Goal: Task Accomplishment & Management: Manage account settings

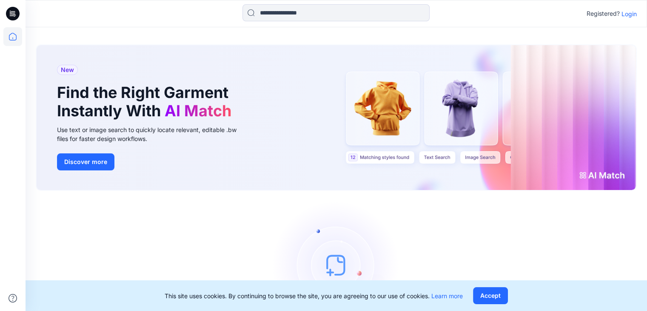
click at [631, 15] on p "Login" at bounding box center [628, 13] width 15 height 9
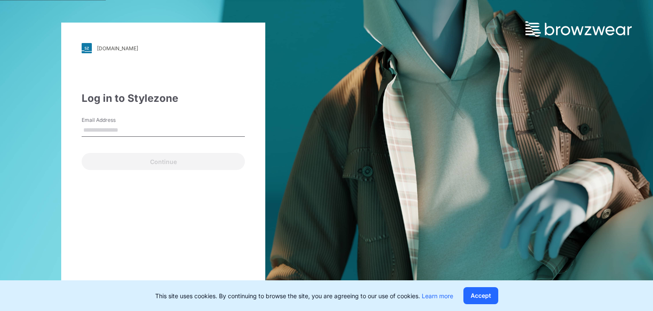
click at [123, 131] on input "Email Address" at bounding box center [163, 130] width 163 height 13
type input "**********"
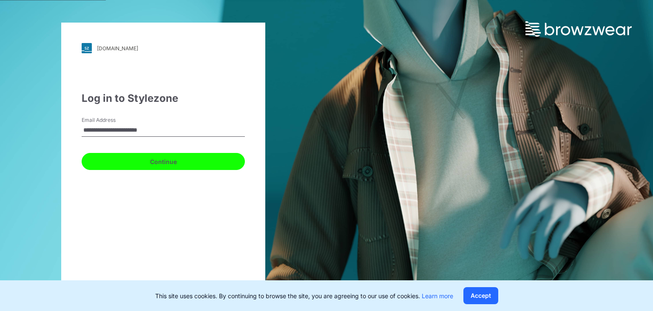
click at [177, 161] on button "Continue" at bounding box center [163, 161] width 163 height 17
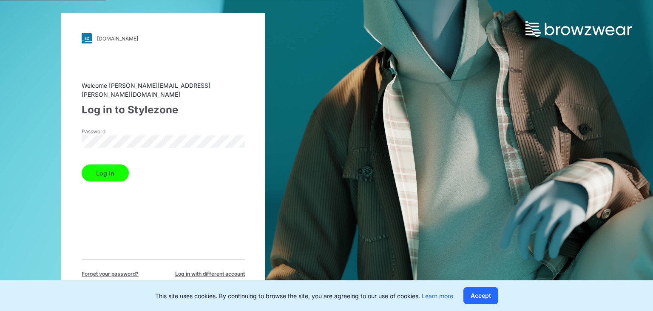
click at [100, 164] on button "Log in" at bounding box center [105, 172] width 47 height 17
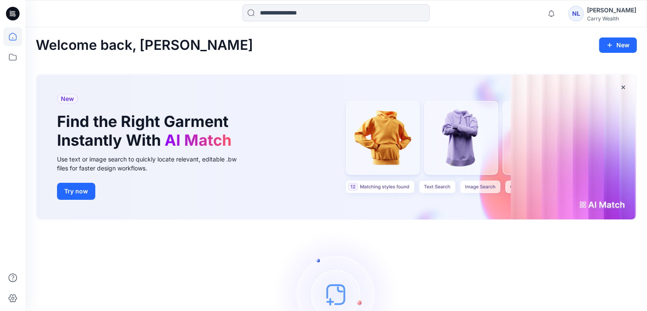
click at [618, 11] on div "Natalie Lim" at bounding box center [611, 10] width 49 height 10
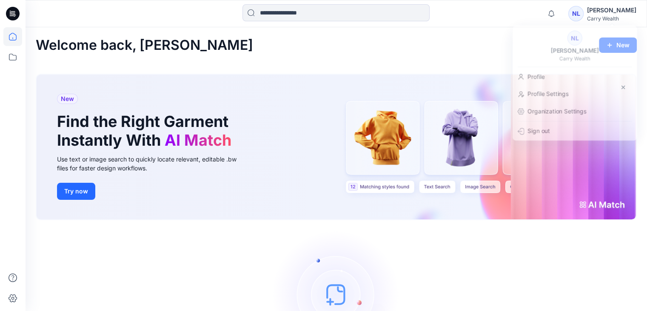
click at [540, 257] on div "Let's get started! Click New to add a style or create a folder." at bounding box center [336, 306] width 601 height 153
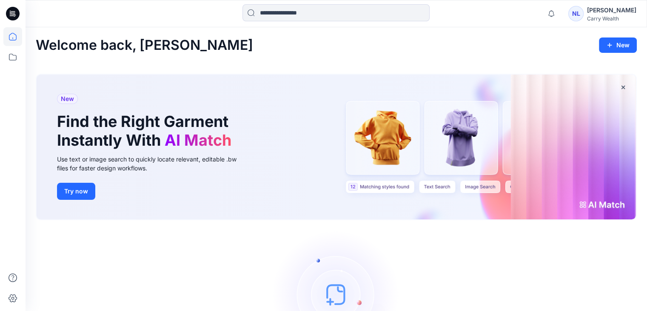
click at [620, 15] on div "Carry Wealth" at bounding box center [611, 18] width 49 height 6
click at [513, 266] on div "Let's get started! Click New to add a style or create a folder." at bounding box center [336, 306] width 601 height 153
click at [17, 58] on icon at bounding box center [12, 57] width 19 height 19
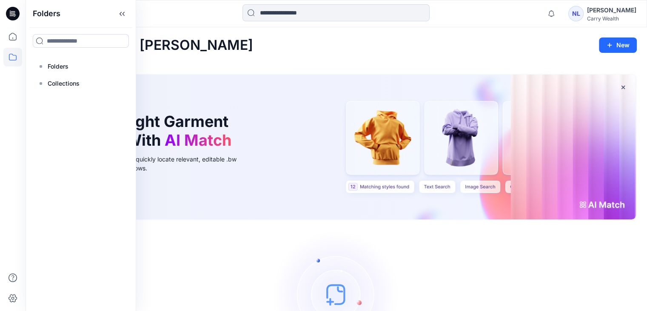
click at [622, 18] on div "Carry Wealth" at bounding box center [611, 18] width 49 height 6
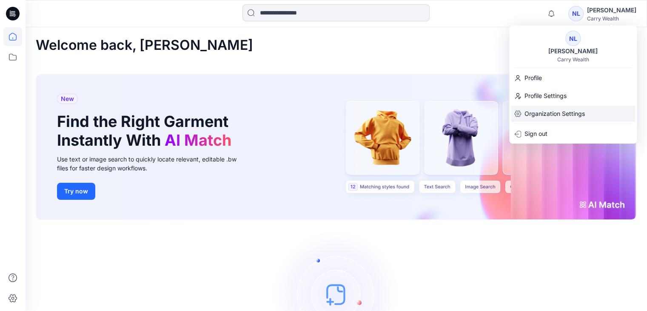
click at [562, 113] on p "Organization Settings" at bounding box center [555, 113] width 60 height 16
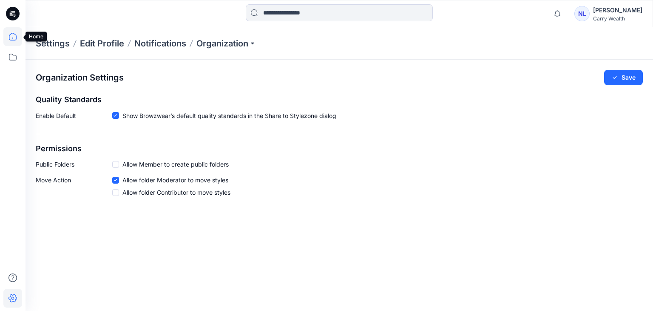
click at [13, 33] on icon at bounding box center [13, 37] width 8 height 8
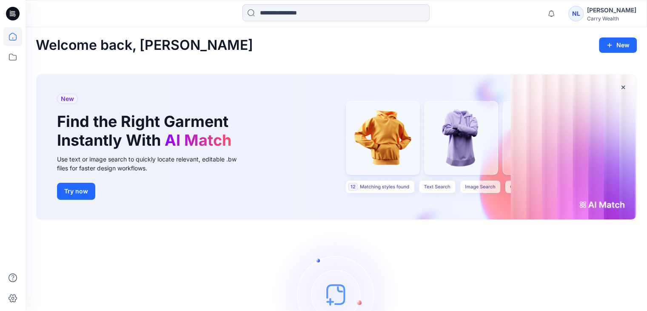
click at [310, 123] on div "New Find the Right Garment Instantly With AI Match Use text or image search to …" at bounding box center [336, 146] width 599 height 145
click at [304, 135] on div "New Find the Right Garment Instantly With AI Match Use text or image search to …" at bounding box center [336, 146] width 599 height 145
click at [626, 14] on div "Natalie Lim" at bounding box center [611, 10] width 49 height 10
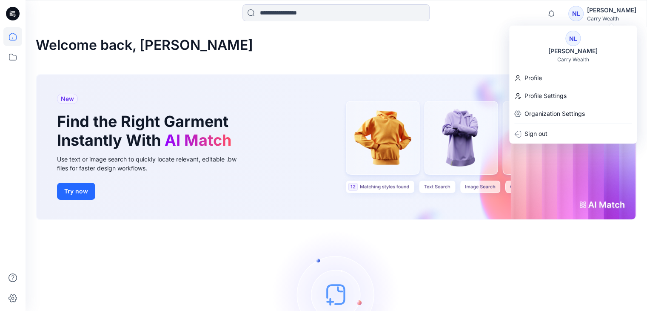
click at [349, 36] on div "Welcome back, Natalie New New Find the Right Garment Instantly With AI Match Us…" at bounding box center [336, 210] width 621 height 366
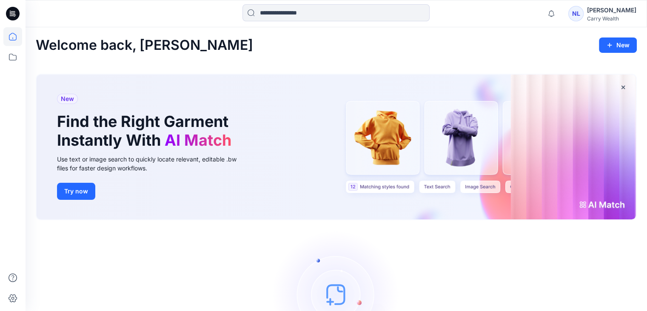
click at [12, 9] on icon at bounding box center [13, 14] width 14 height 14
click at [466, 135] on div "New Find the Right Garment Instantly With AI Match Use text or image search to …" at bounding box center [336, 146] width 599 height 145
click at [440, 139] on div "New Find the Right Garment Instantly With AI Match Use text or image search to …" at bounding box center [336, 146] width 599 height 145
click at [436, 133] on div "New Find the Right Garment Instantly With AI Match Use text or image search to …" at bounding box center [336, 146] width 599 height 145
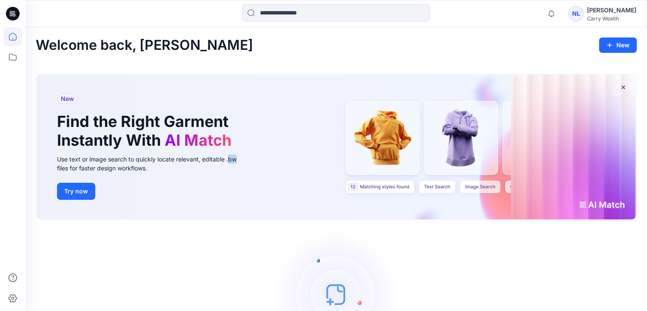
click at [436, 132] on div "New Find the Right Garment Instantly With AI Match Use text or image search to …" at bounding box center [336, 146] width 599 height 145
click at [14, 58] on icon at bounding box center [12, 57] width 19 height 19
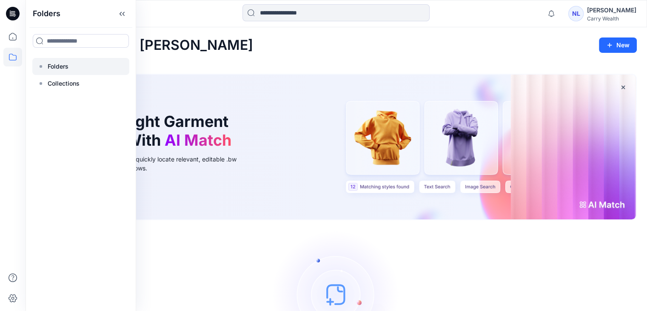
click at [66, 69] on p "Folders" at bounding box center [58, 66] width 21 height 10
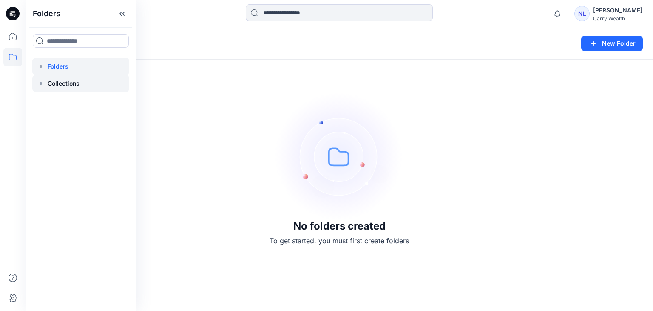
click at [68, 86] on p "Collections" at bounding box center [64, 83] width 32 height 10
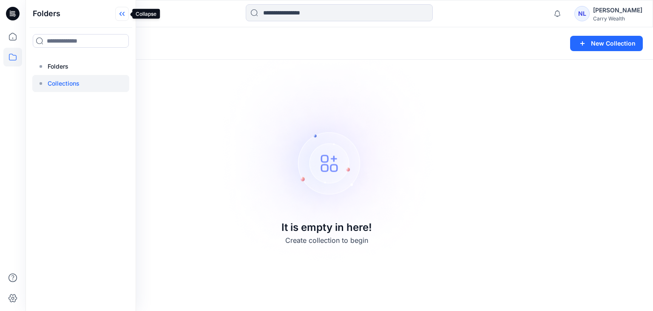
click at [121, 13] on icon at bounding box center [121, 14] width 2 height 4
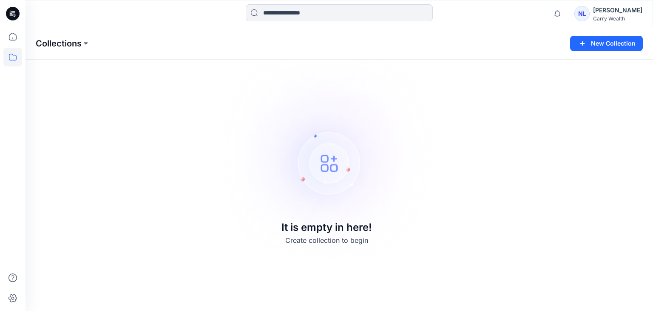
click at [60, 45] on p "Collections" at bounding box center [59, 43] width 46 height 12
click at [63, 41] on p "Collections" at bounding box center [59, 43] width 46 height 12
click at [9, 41] on icon at bounding box center [12, 36] width 19 height 19
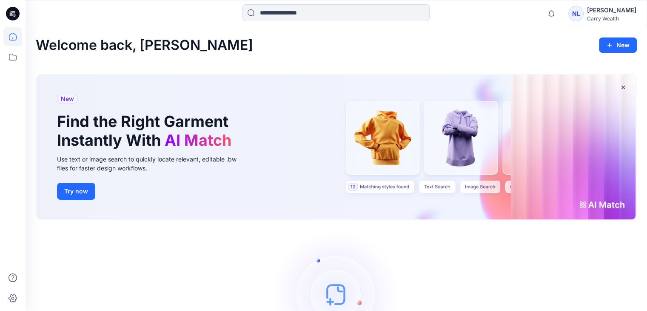
click at [287, 170] on div "New Find the Right Garment Instantly With AI Match Use text or image search to …" at bounding box center [336, 146] width 599 height 145
click at [14, 39] on icon at bounding box center [12, 36] width 19 height 19
click at [9, 59] on icon at bounding box center [13, 57] width 8 height 7
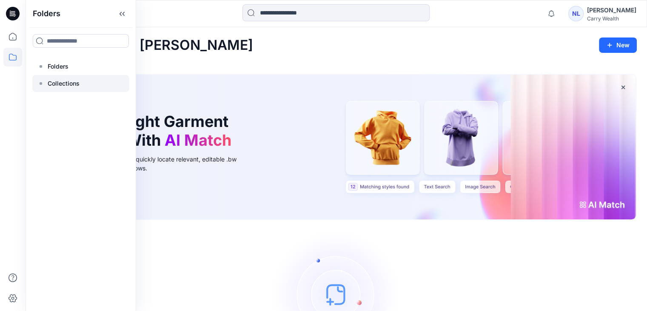
click at [66, 80] on p "Collections" at bounding box center [64, 83] width 32 height 10
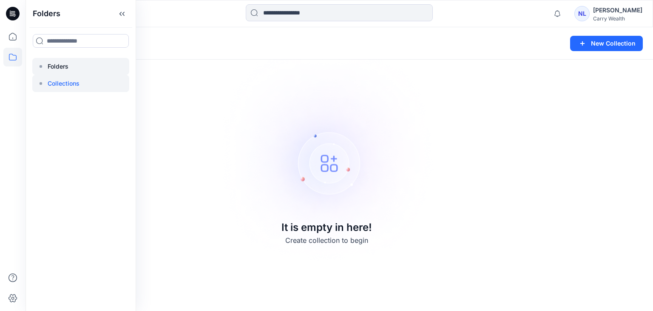
click at [63, 65] on p "Folders" at bounding box center [58, 66] width 21 height 10
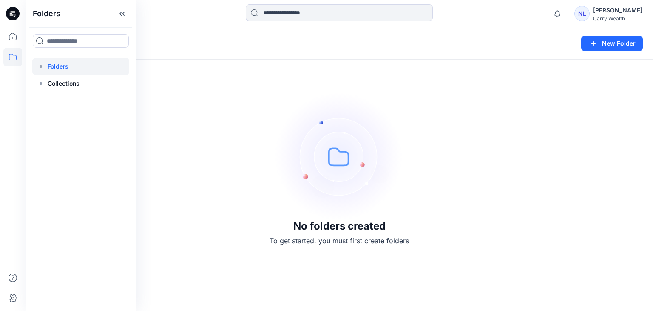
click at [63, 66] on p "Folders" at bounding box center [58, 66] width 21 height 10
click at [234, 172] on div "No folders created To get started, you must first create folders" at bounding box center [340, 168] width 628 height 283
click at [72, 44] on button at bounding box center [70, 43] width 9 height 12
click at [636, 14] on div "Natalie Lim" at bounding box center [617, 10] width 49 height 10
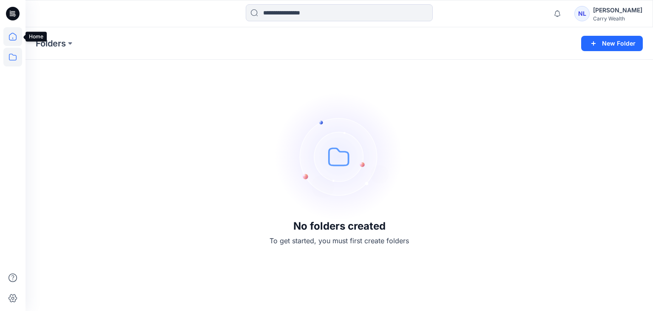
click at [12, 41] on icon at bounding box center [12, 36] width 19 height 19
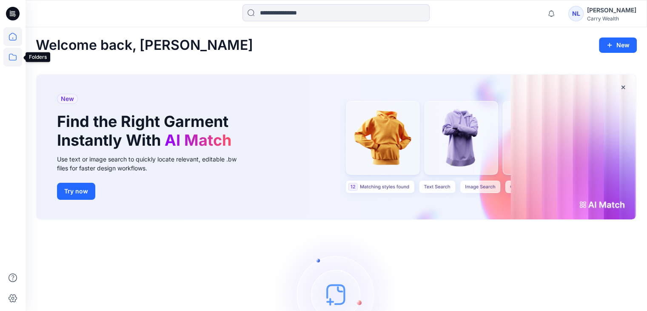
click at [12, 58] on icon at bounding box center [12, 57] width 19 height 19
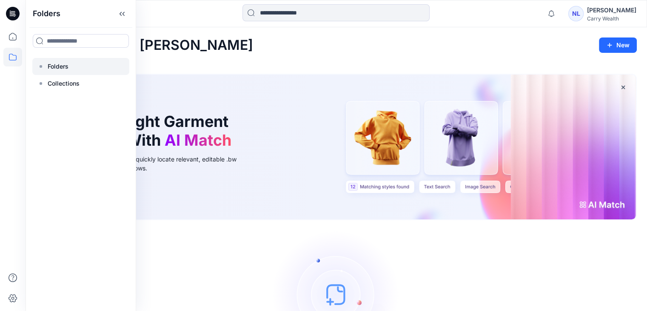
click at [60, 65] on p "Folders" at bounding box center [58, 66] width 21 height 10
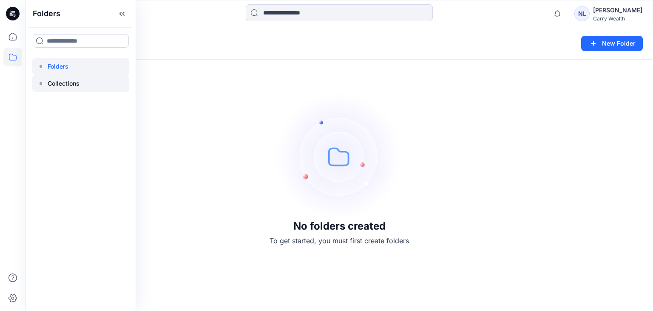
click at [74, 86] on p "Collections" at bounding box center [64, 83] width 32 height 10
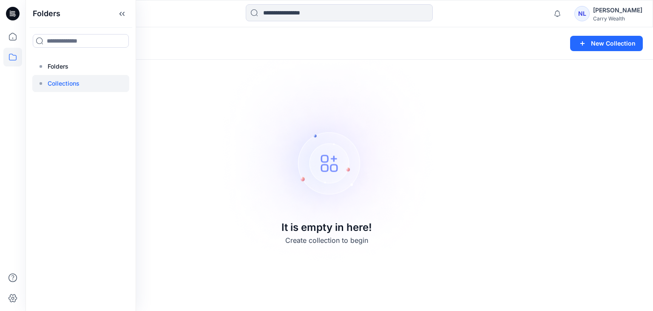
click at [633, 7] on div "Natalie Lim" at bounding box center [617, 10] width 49 height 10
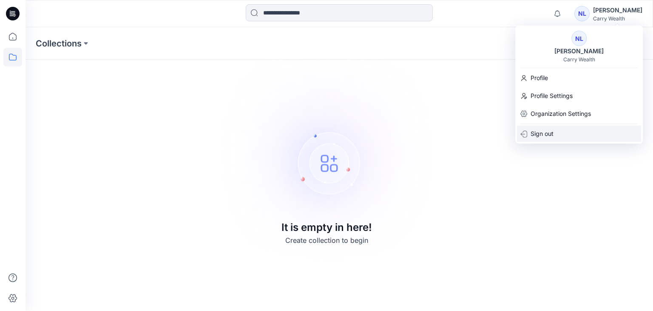
click at [569, 134] on div "Sign out" at bounding box center [579, 133] width 124 height 16
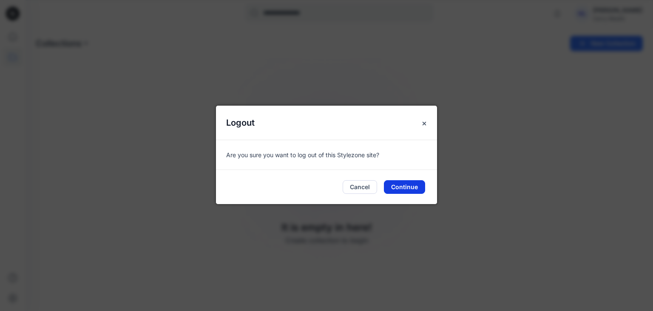
click at [403, 183] on button "Continue" at bounding box center [404, 187] width 41 height 14
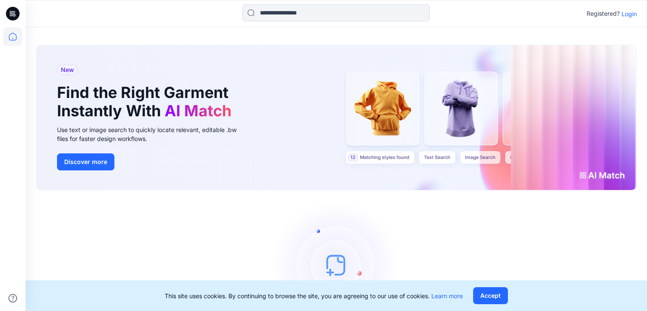
click at [630, 16] on p "Login" at bounding box center [628, 13] width 15 height 9
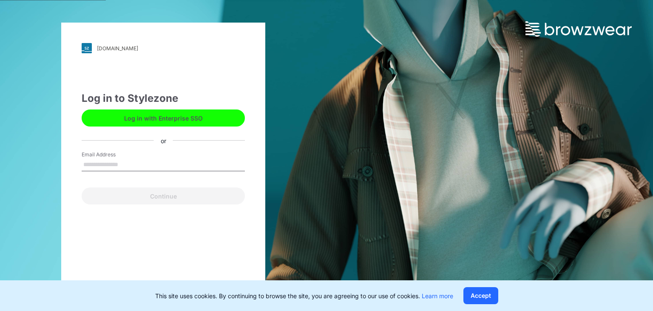
click at [194, 114] on button "Log in with Enterprise SSO" at bounding box center [163, 117] width 163 height 17
click at [128, 162] on input "Email Address" at bounding box center [163, 164] width 163 height 13
type input "**********"
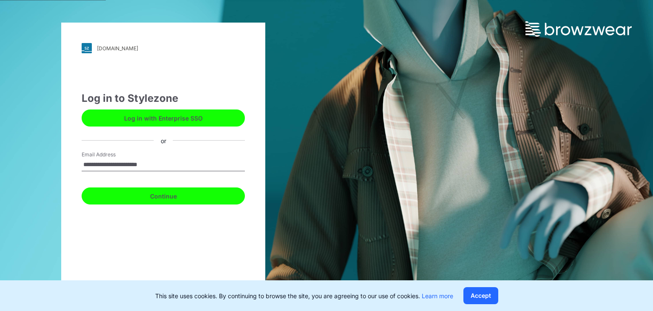
click at [167, 198] on button "Continue" at bounding box center [163, 195] width 163 height 17
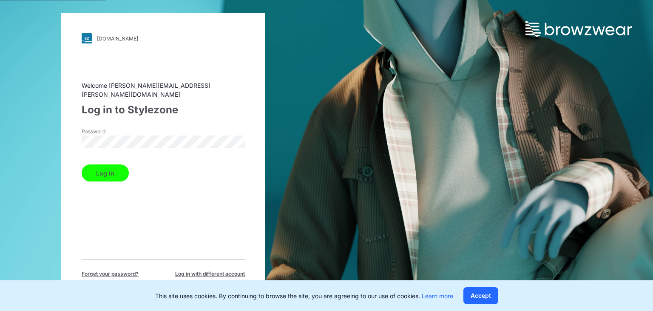
click at [113, 168] on button "Log in" at bounding box center [105, 172] width 47 height 17
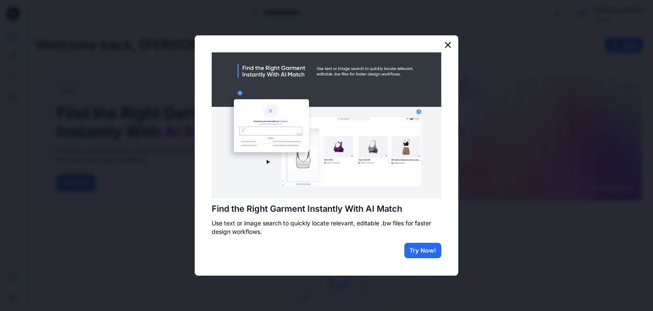
click at [446, 41] on button "×" at bounding box center [448, 45] width 8 height 14
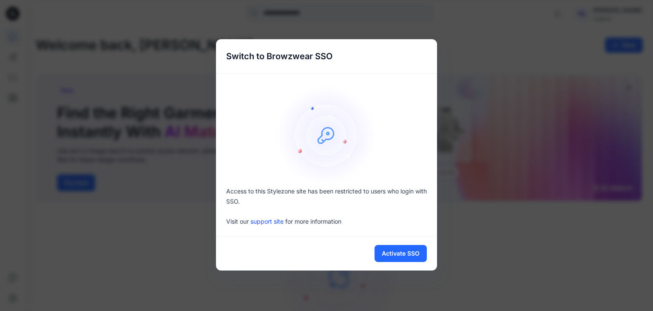
click at [493, 48] on div "Switch to Browzwear SSO Access to this Stylezone site has been restricted to us…" at bounding box center [326, 155] width 653 height 311
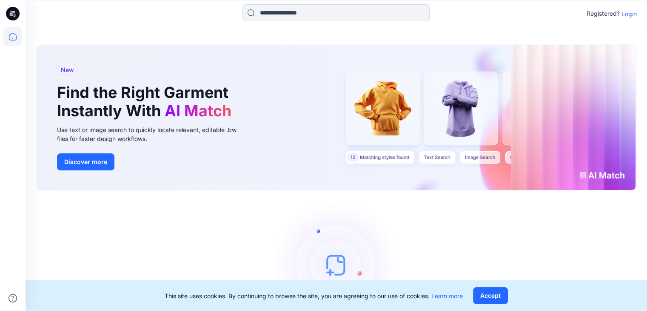
click at [634, 14] on p "Login" at bounding box center [628, 13] width 15 height 9
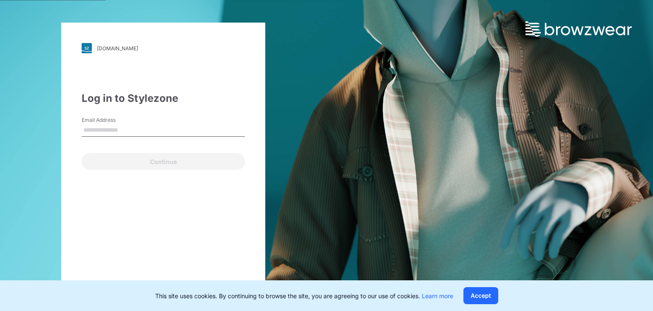
click at [134, 128] on input "Email Address" at bounding box center [163, 130] width 163 height 13
click at [206, 106] on div "Log in to Stylezone Email Address Email is required Continue" at bounding box center [163, 130] width 163 height 79
click at [134, 127] on input "Email Address" at bounding box center [163, 130] width 163 height 13
type input "**********"
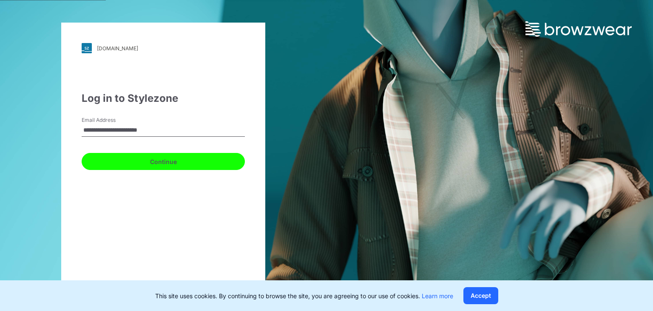
click at [150, 158] on button "Continue" at bounding box center [163, 161] width 163 height 17
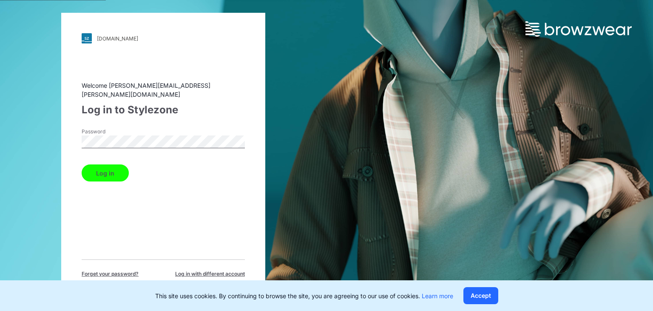
click at [107, 170] on button "Log in" at bounding box center [105, 172] width 47 height 17
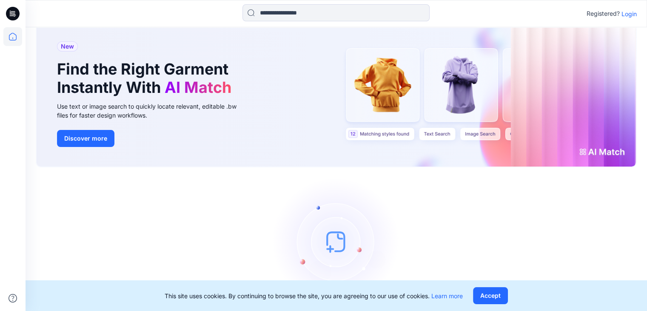
scroll to position [36, 0]
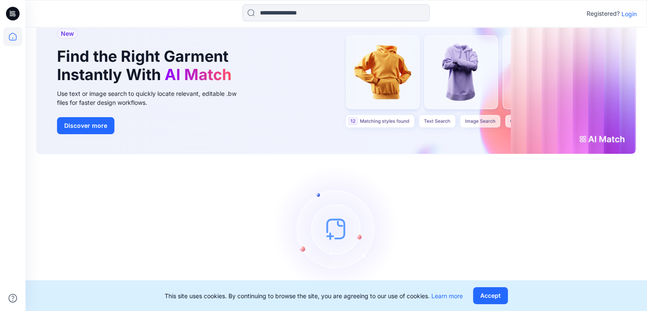
click at [628, 12] on p "Login" at bounding box center [628, 13] width 15 height 9
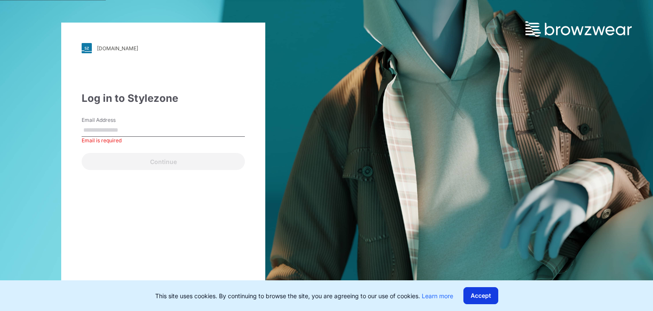
click at [479, 290] on button "Accept" at bounding box center [481, 295] width 35 height 17
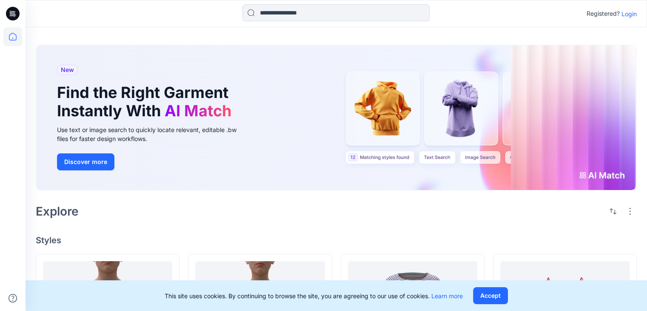
click at [185, 47] on div "New Find the Right Garment Instantly With AI Match Use text or image search to …" at bounding box center [152, 117] width 205 height 145
click at [244, 171] on div "New Find the Right Garment Instantly With AI Match Use text or image search to …" at bounding box center [152, 117] width 205 height 145
